Goal: Task Accomplishment & Management: Use online tool/utility

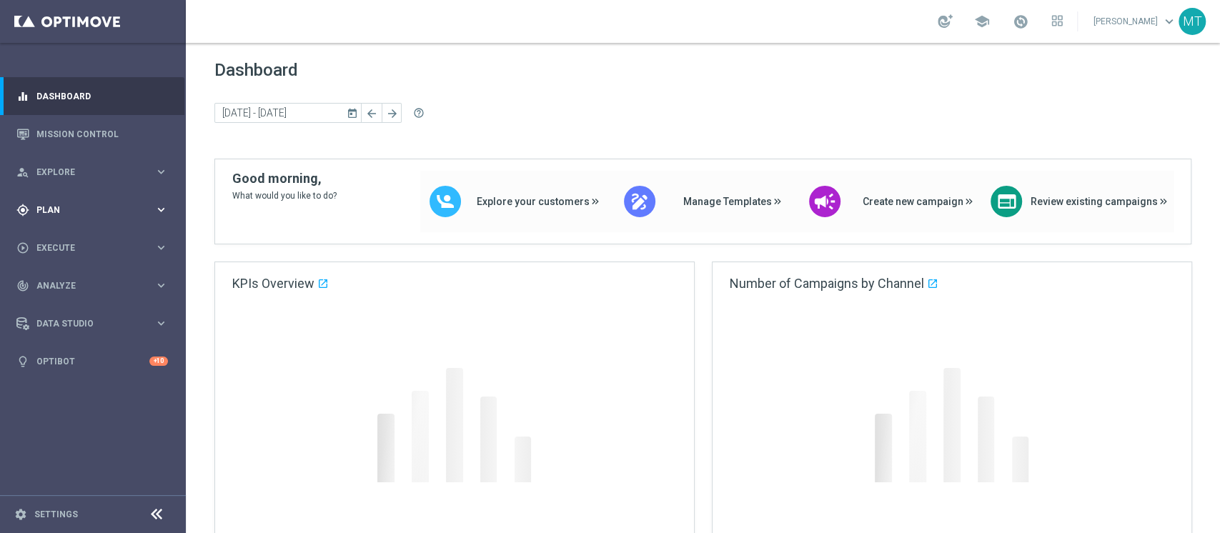
click at [74, 193] on div "gps_fixed Plan keyboard_arrow_right" at bounding box center [92, 210] width 184 height 38
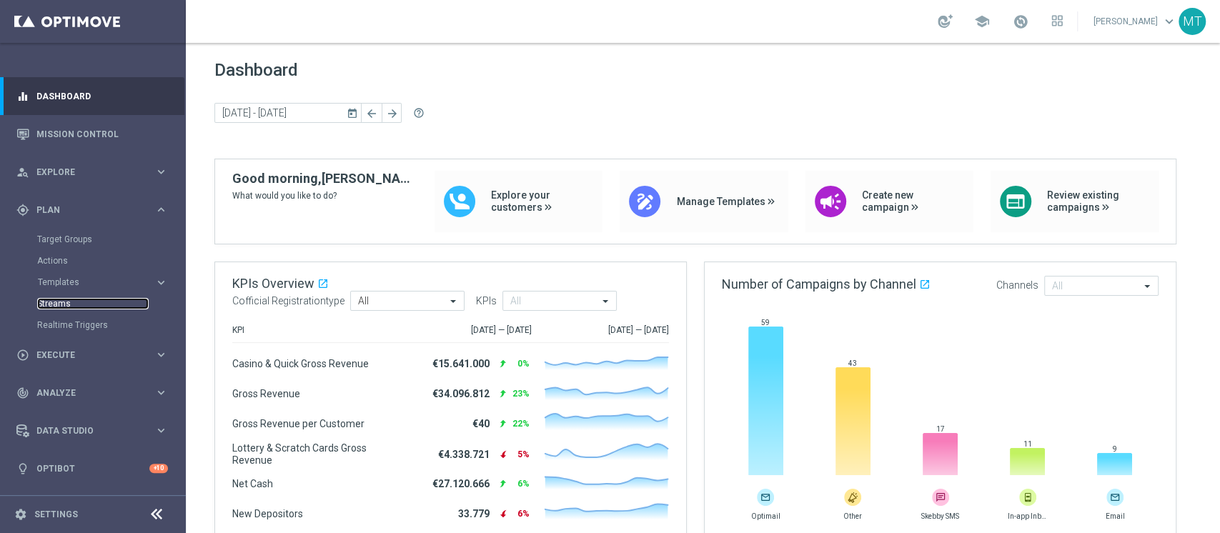
click at [64, 304] on link "Streams" at bounding box center [93, 303] width 112 height 11
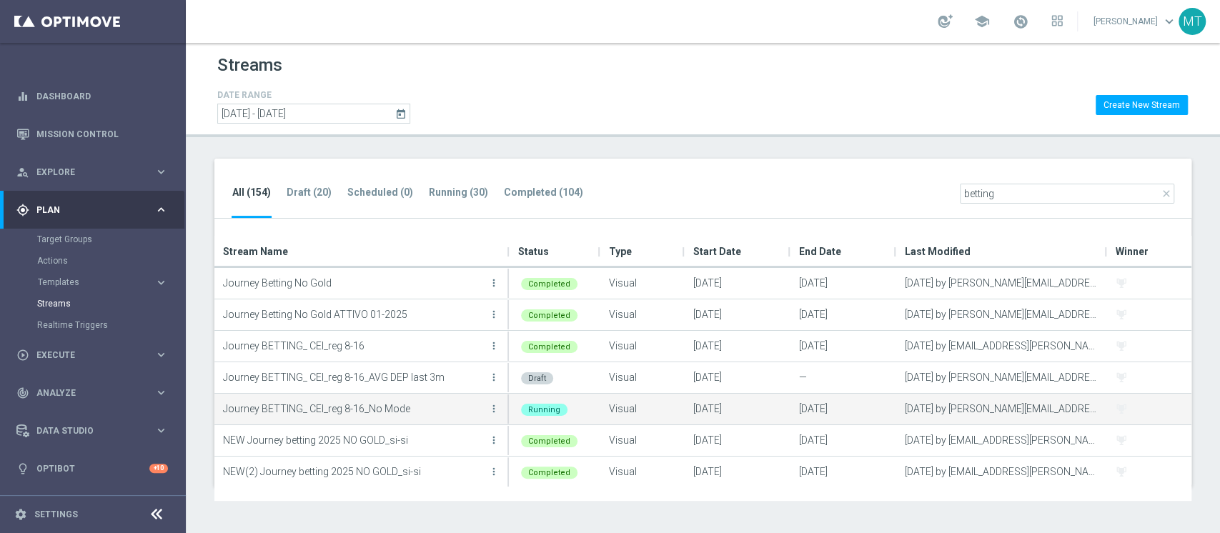
type input "betting"
drag, startPoint x: 336, startPoint y: 407, endPoint x: 362, endPoint y: 408, distance: 25.8
click at [360, 408] on p "Journey BETTING_ CEI_reg 8-16_No Mode" at bounding box center [354, 408] width 262 height 21
click at [498, 404] on icon "more_vert" at bounding box center [493, 408] width 11 height 11
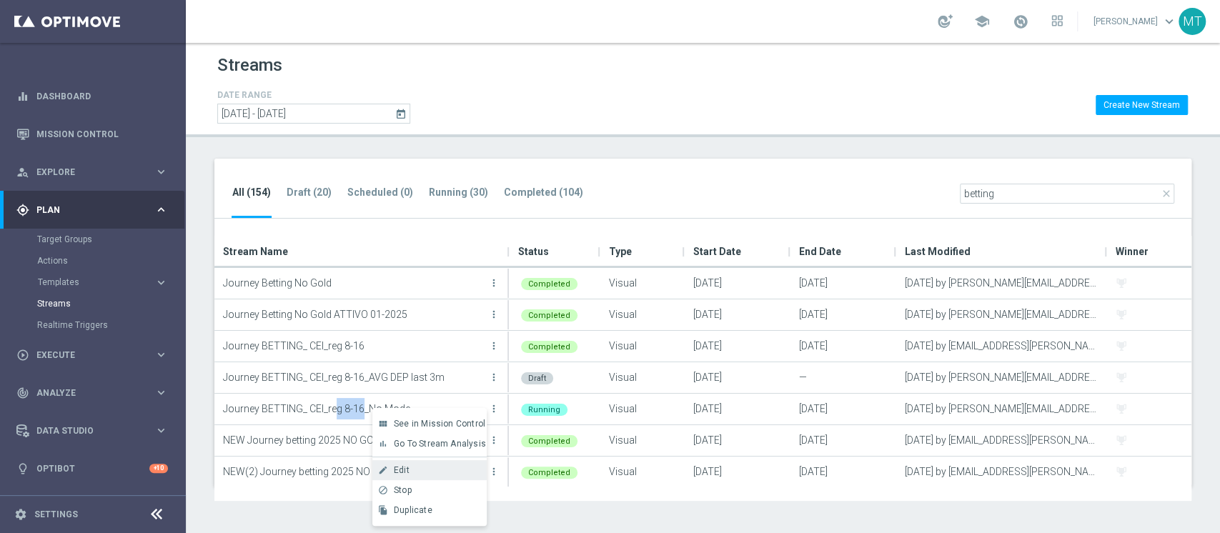
click at [408, 473] on span "Edit" at bounding box center [402, 470] width 16 height 10
